Goal: Task Accomplishment & Management: Manage account settings

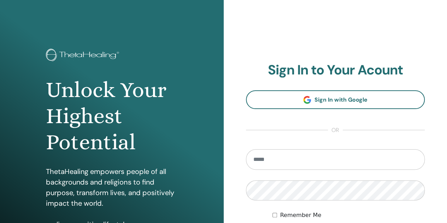
click at [266, 159] on input "email" at bounding box center [335, 159] width 179 height 20
click at [284, 160] on input "**********" at bounding box center [335, 159] width 179 height 20
type input "**********"
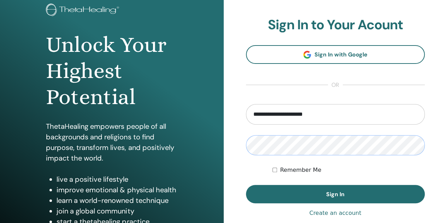
scroll to position [71, 0]
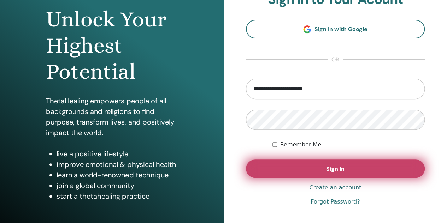
click at [337, 165] on span "Sign In" at bounding box center [335, 168] width 18 height 7
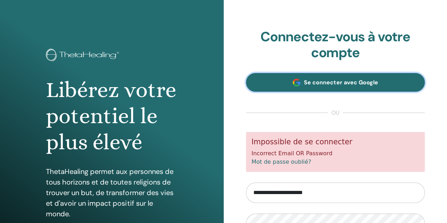
click at [326, 82] on span "Se connecter avec Google" at bounding box center [341, 82] width 74 height 7
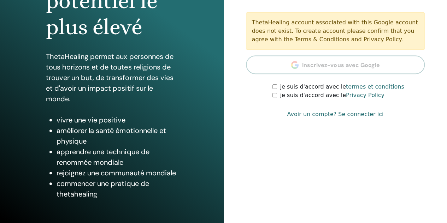
scroll to position [116, 0]
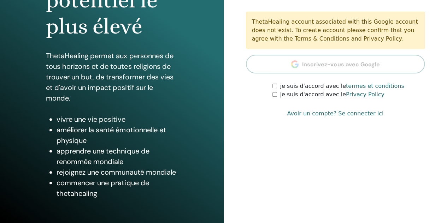
click at [356, 113] on link "Avoir un compte? Se connecter ici" at bounding box center [335, 113] width 96 height 8
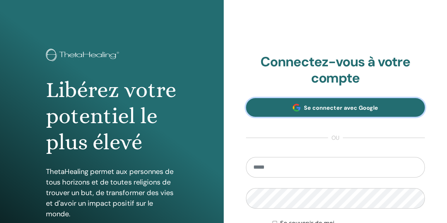
click at [318, 108] on span "Se connecter avec Google" at bounding box center [341, 107] width 74 height 7
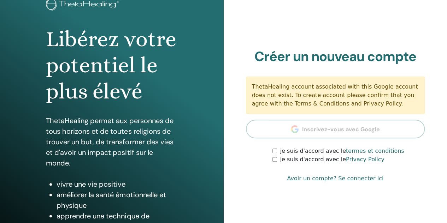
scroll to position [116, 0]
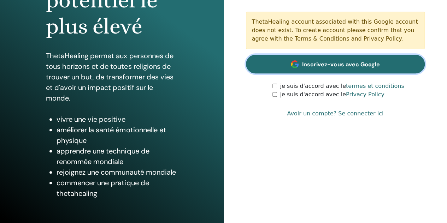
click at [341, 65] on span "Inscrivez-vous avec Google" at bounding box center [340, 64] width 77 height 7
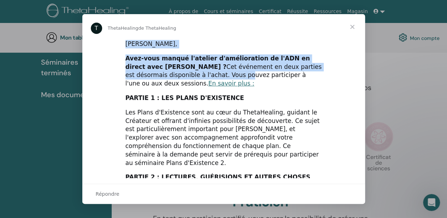
drag, startPoint x: 225, startPoint y: 33, endPoint x: 163, endPoint y: 72, distance: 72.5
click at [163, 72] on div "T ThetaHealing de ThetaHealing Salut André, Avez-vous manqué l'atelier d'amélio…" at bounding box center [223, 109] width 282 height 190
click at [349, 26] on span "Fermer" at bounding box center [351, 26] width 25 height 25
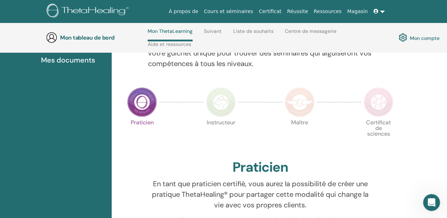
scroll to position [136, 0]
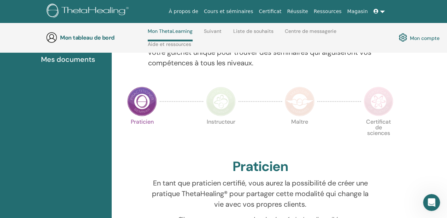
click at [143, 103] on img at bounding box center [142, 102] width 30 height 30
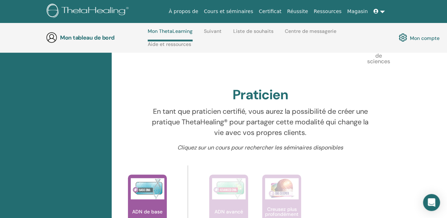
scroll to position [206, 0]
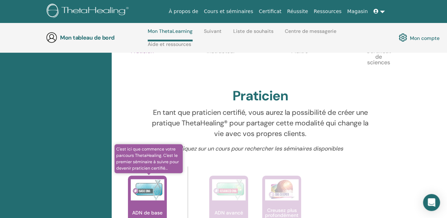
click at [149, 197] on img at bounding box center [148, 189] width 34 height 21
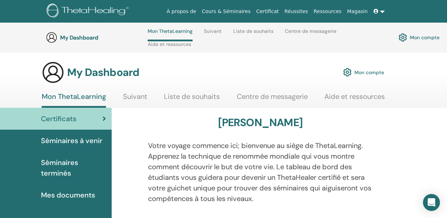
scroll to position [206, 0]
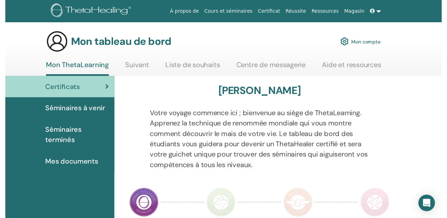
scroll to position [136, 0]
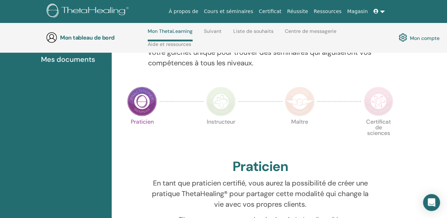
click at [220, 99] on img at bounding box center [221, 102] width 30 height 30
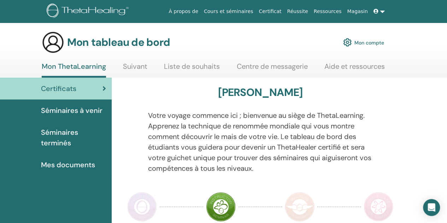
click at [78, 110] on font "Séminaires à venir" at bounding box center [71, 110] width 61 height 9
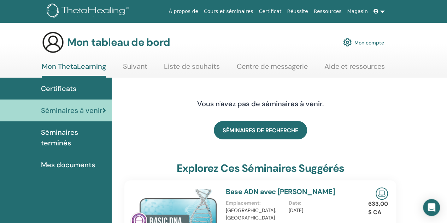
click at [365, 42] on font "Mon compte" at bounding box center [369, 43] width 30 height 6
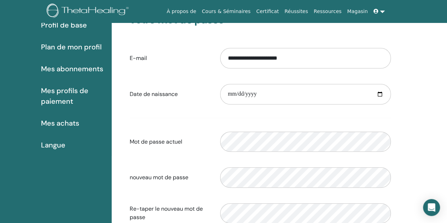
scroll to position [117, 0]
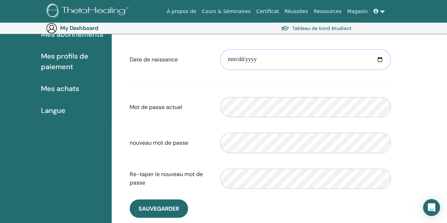
click at [256, 60] on input "date" at bounding box center [305, 59] width 171 height 20
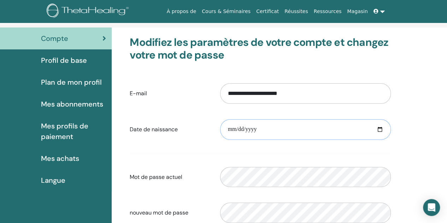
scroll to position [35, 0]
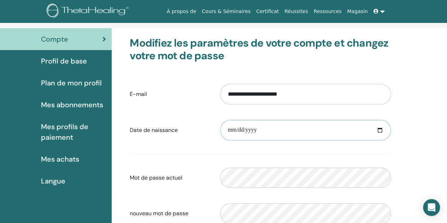
click at [247, 131] on input "date" at bounding box center [305, 130] width 171 height 20
click at [235, 131] on input "date" at bounding box center [305, 130] width 171 height 20
type input "**********"
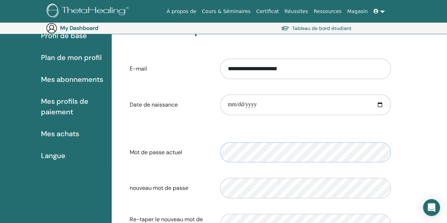
scroll to position [117, 0]
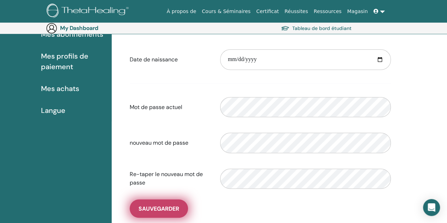
click at [165, 208] on span "sauvegarder" at bounding box center [158, 208] width 41 height 7
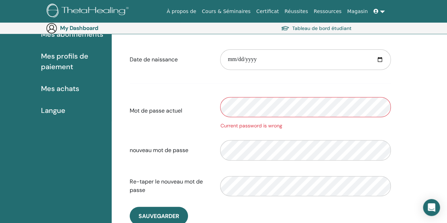
click at [256, 126] on div "Current password is wrong" at bounding box center [305, 125] width 171 height 7
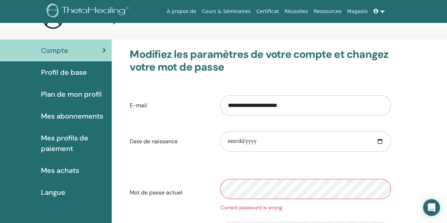
scroll to position [35, 0]
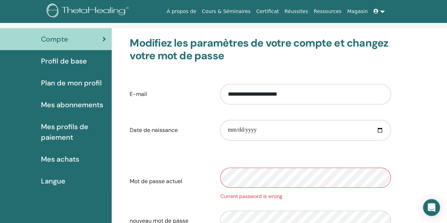
click at [259, 196] on div "Current password is wrong" at bounding box center [305, 196] width 171 height 7
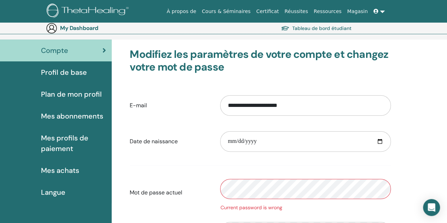
scroll to position [0, 0]
